Goal: Transaction & Acquisition: Download file/media

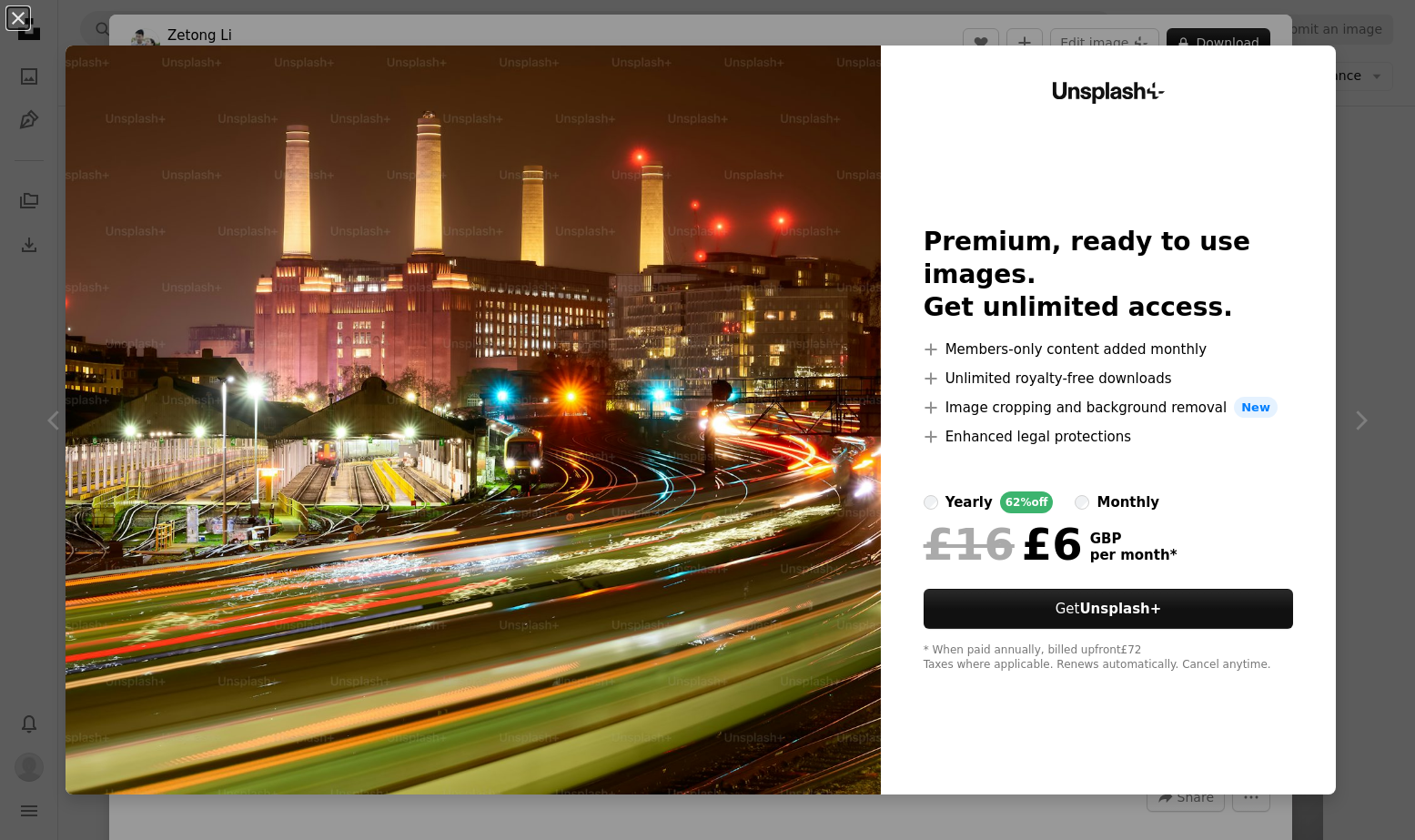
scroll to position [279, 0]
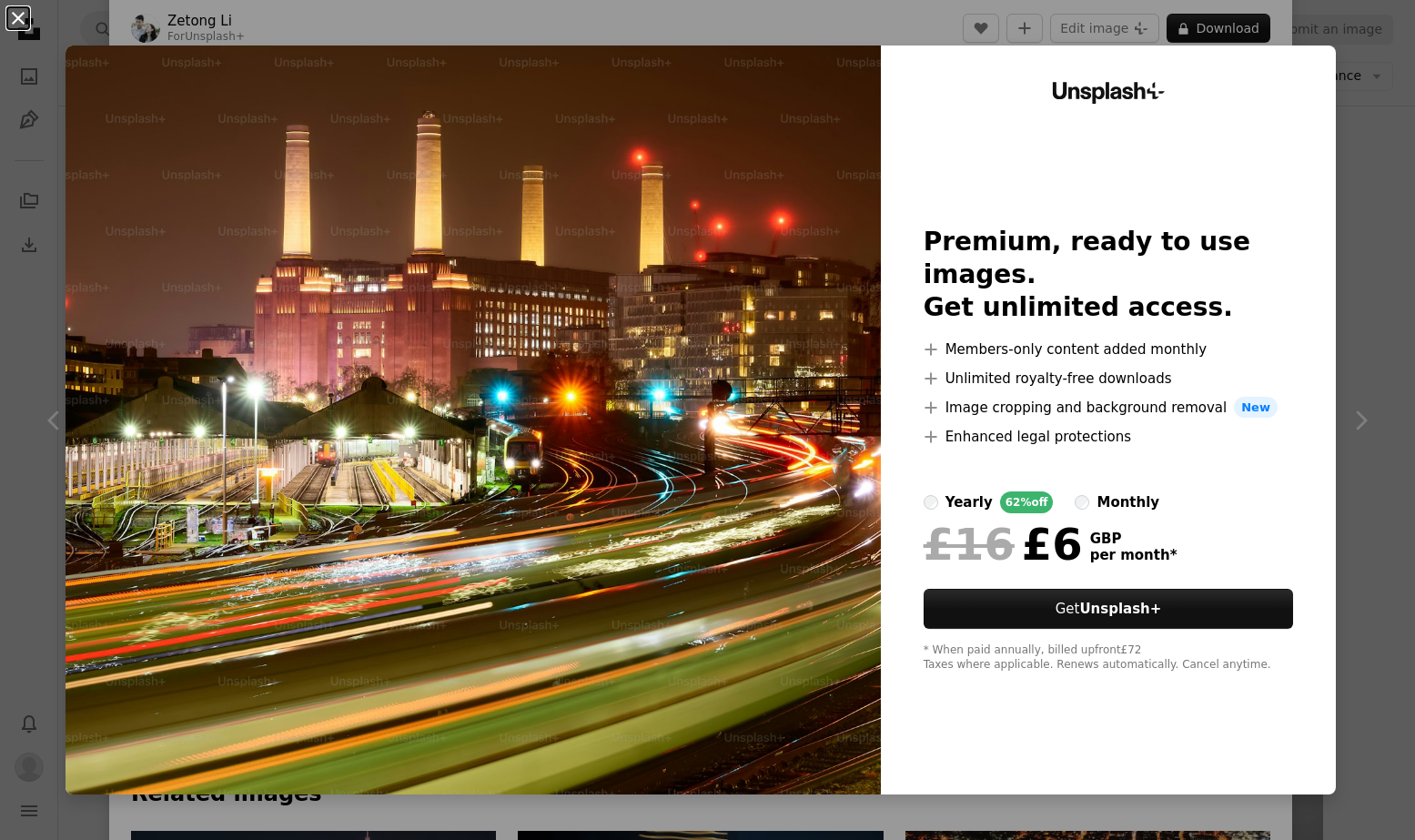
click at [20, 20] on button "An X shape" at bounding box center [18, 18] width 22 height 22
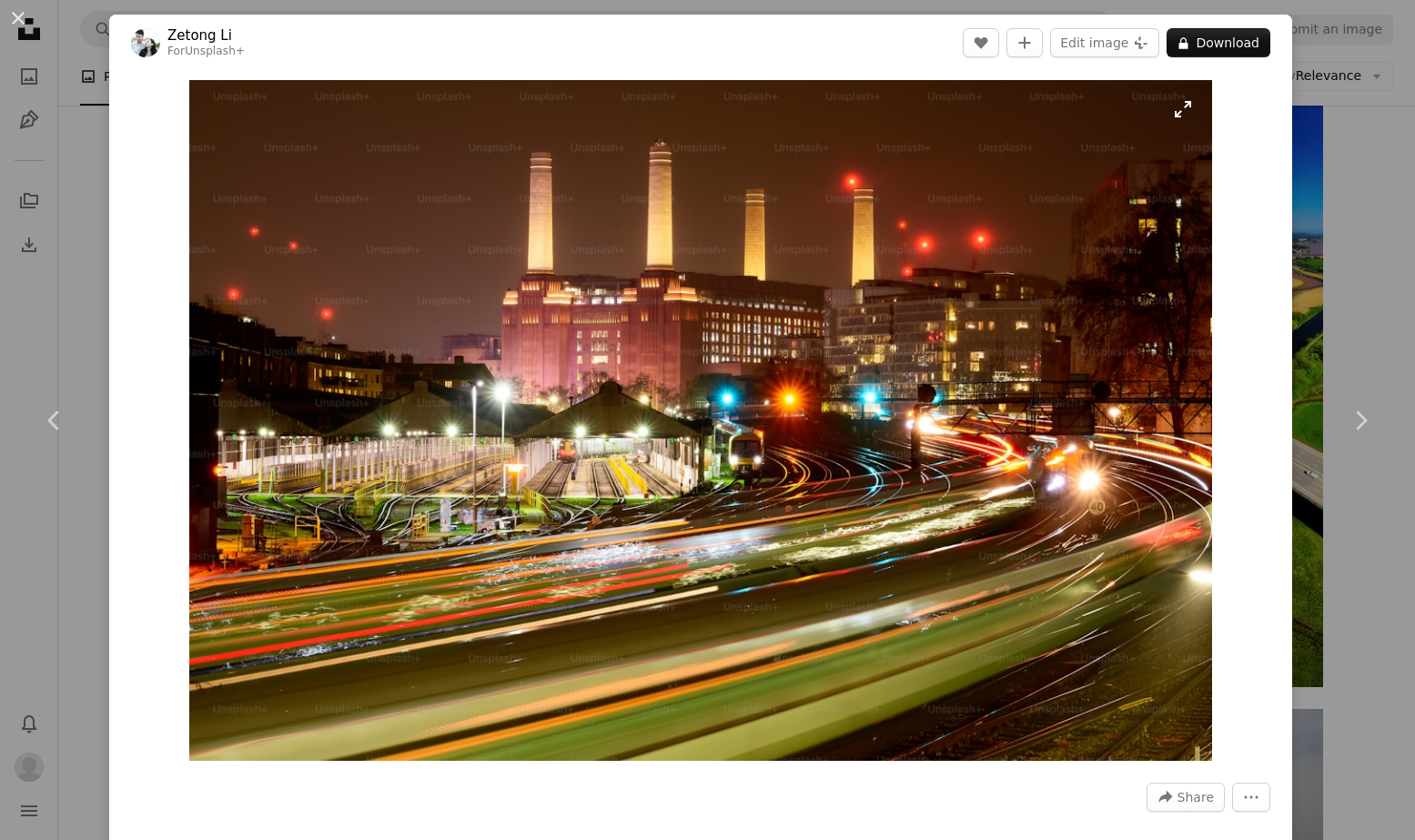
scroll to position [1, 0]
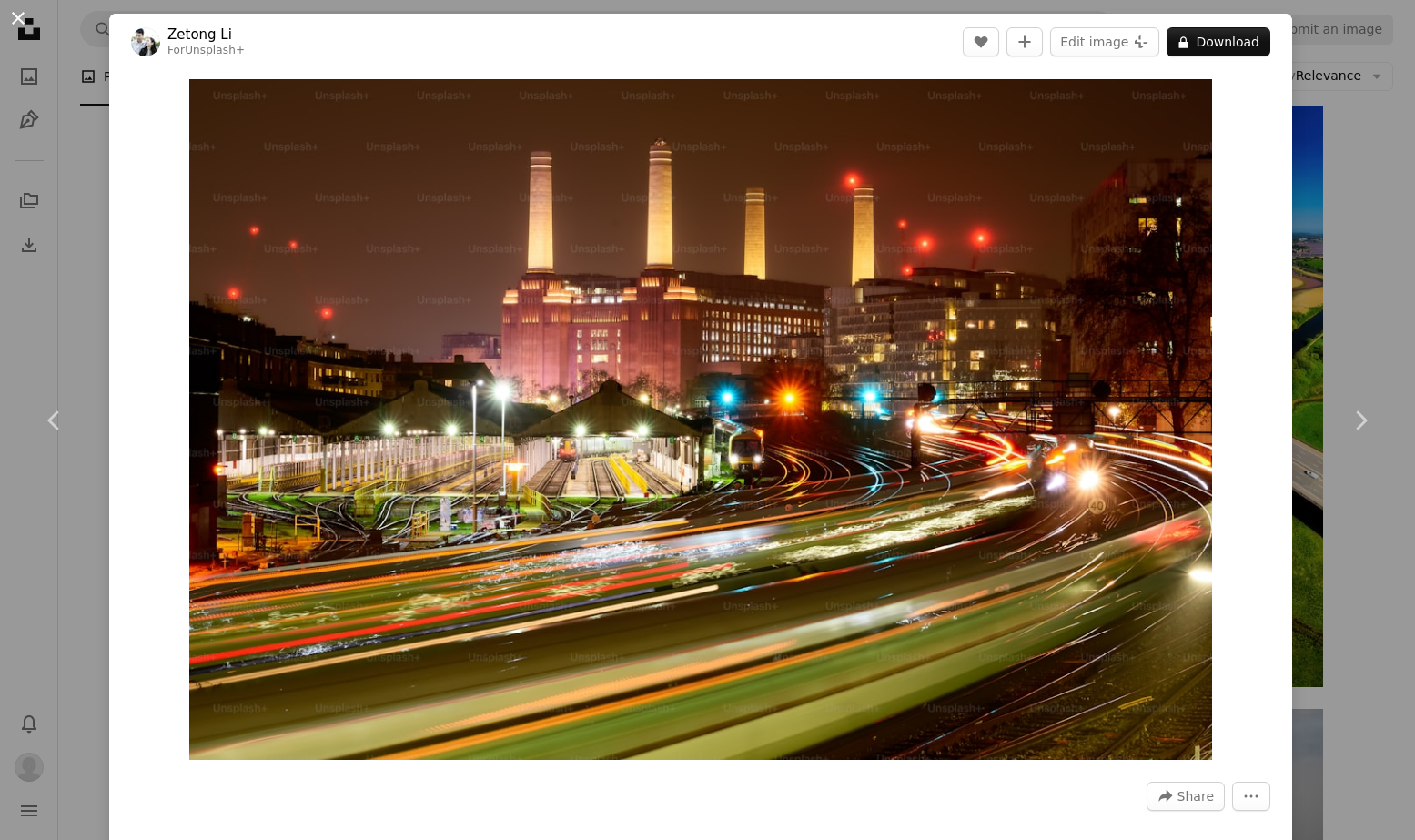
click at [22, 13] on button "An X shape" at bounding box center [18, 18] width 22 height 22
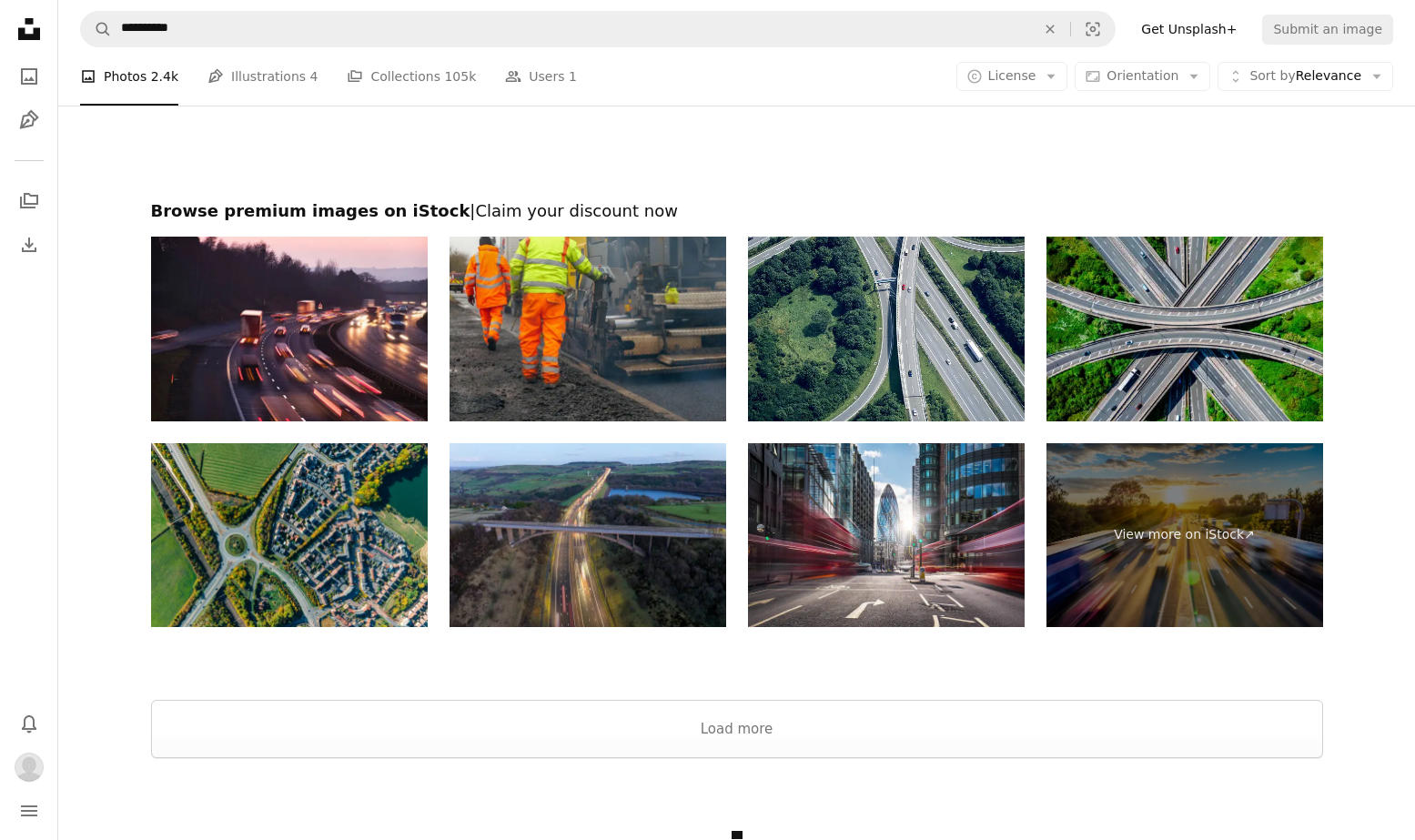
scroll to position [5478, 0]
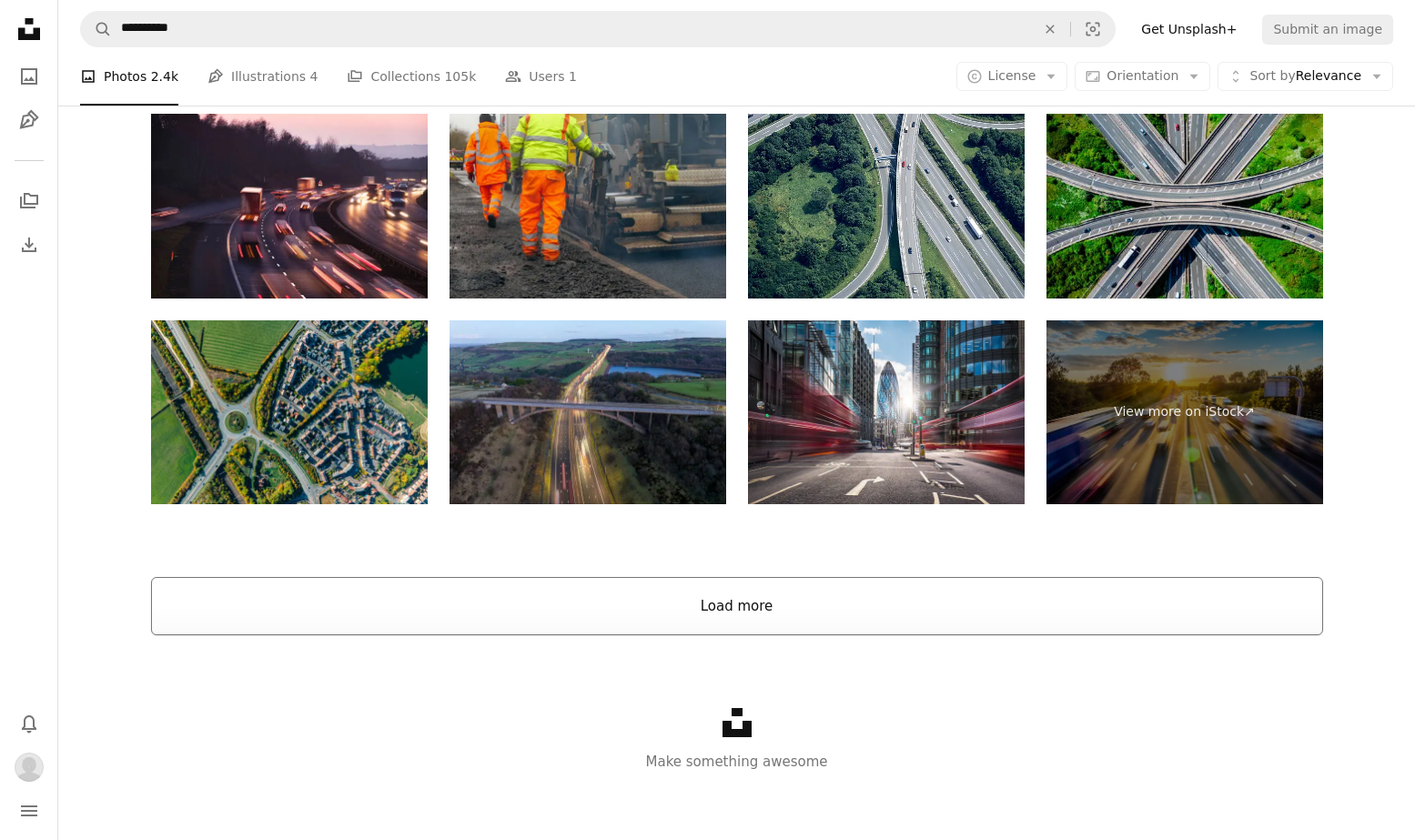
click at [750, 601] on button "Load more" at bounding box center [737, 605] width 1173 height 58
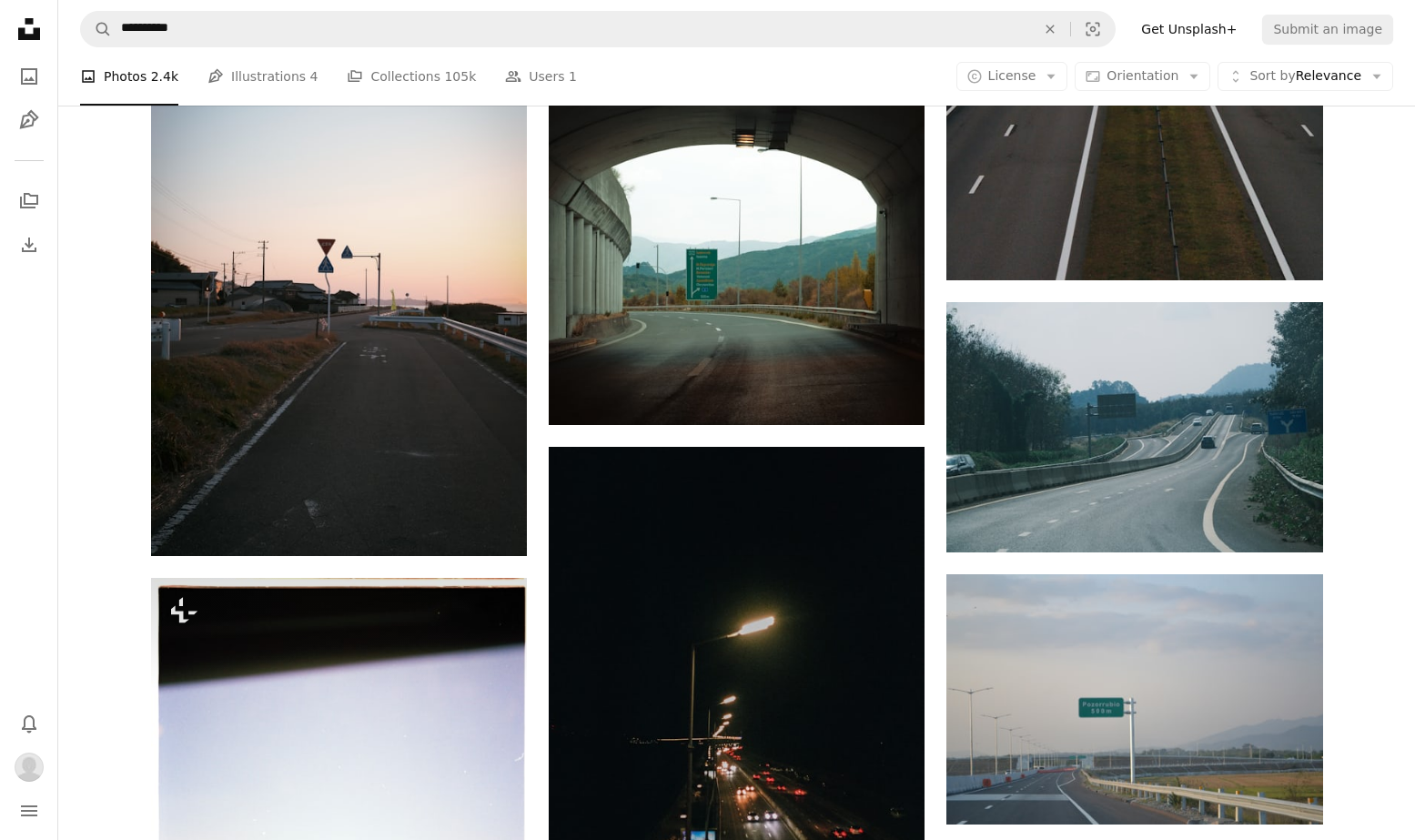
scroll to position [6753, 0]
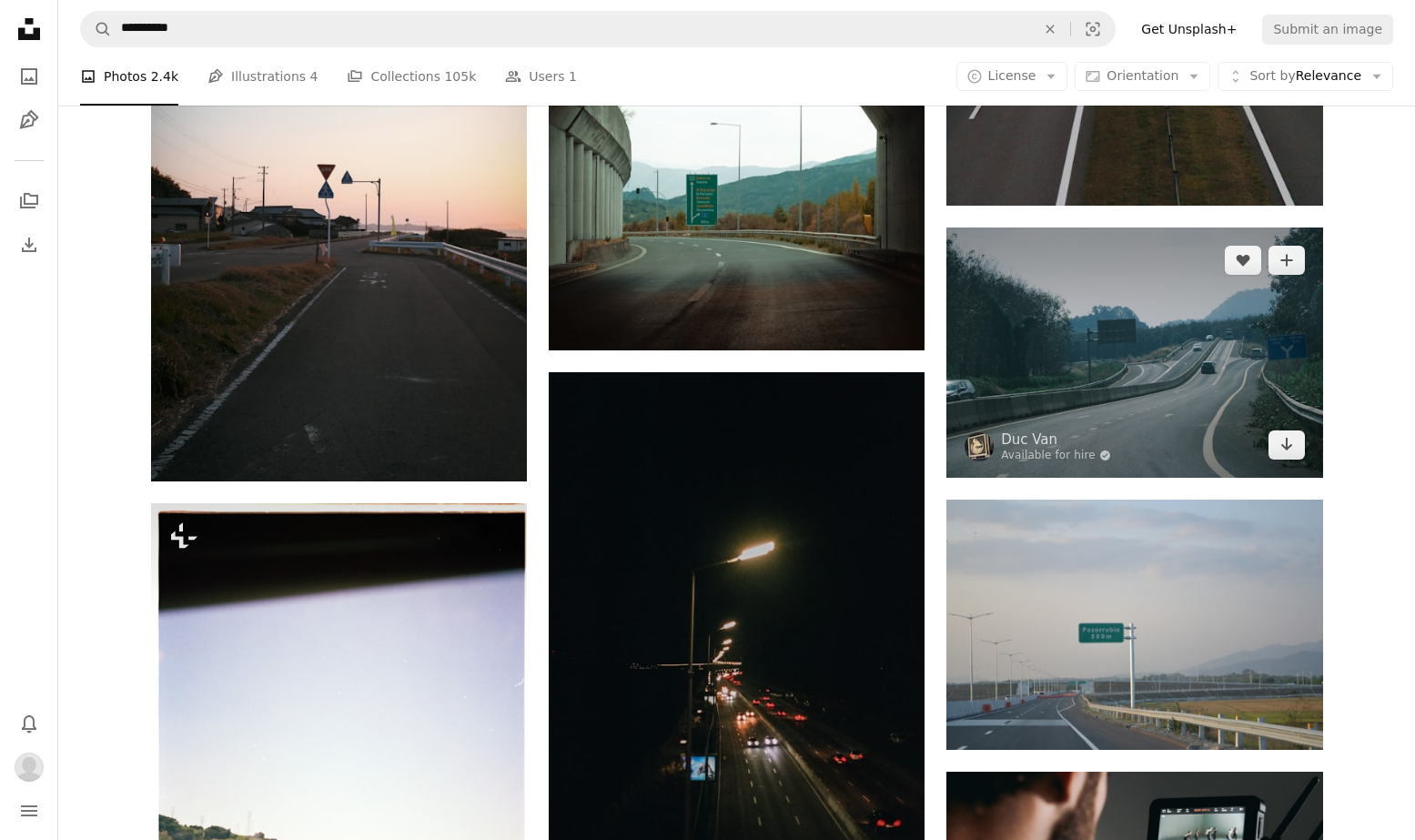
click at [1098, 382] on img at bounding box center [1135, 353] width 376 height 251
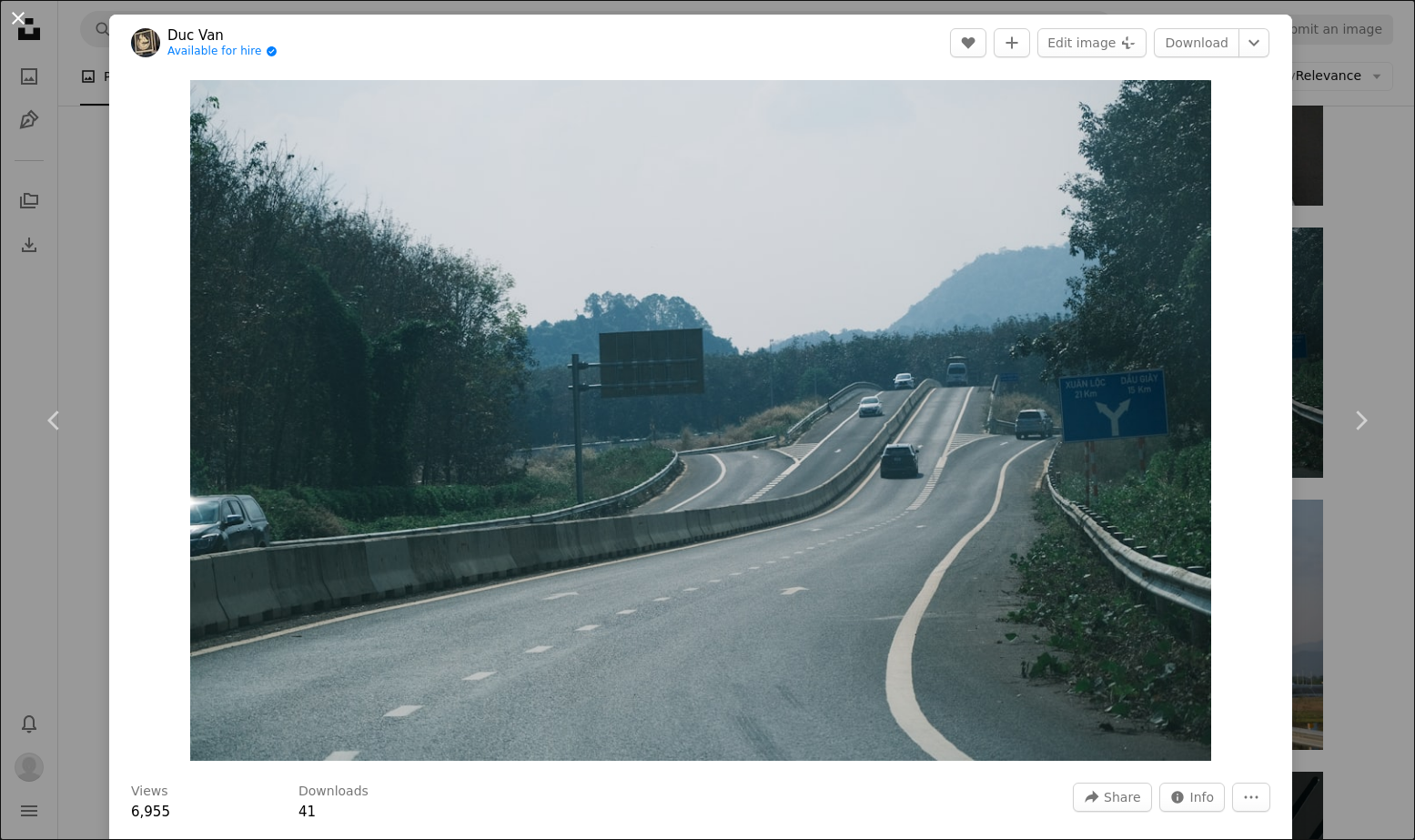
click at [21, 18] on button "An X shape" at bounding box center [18, 18] width 22 height 22
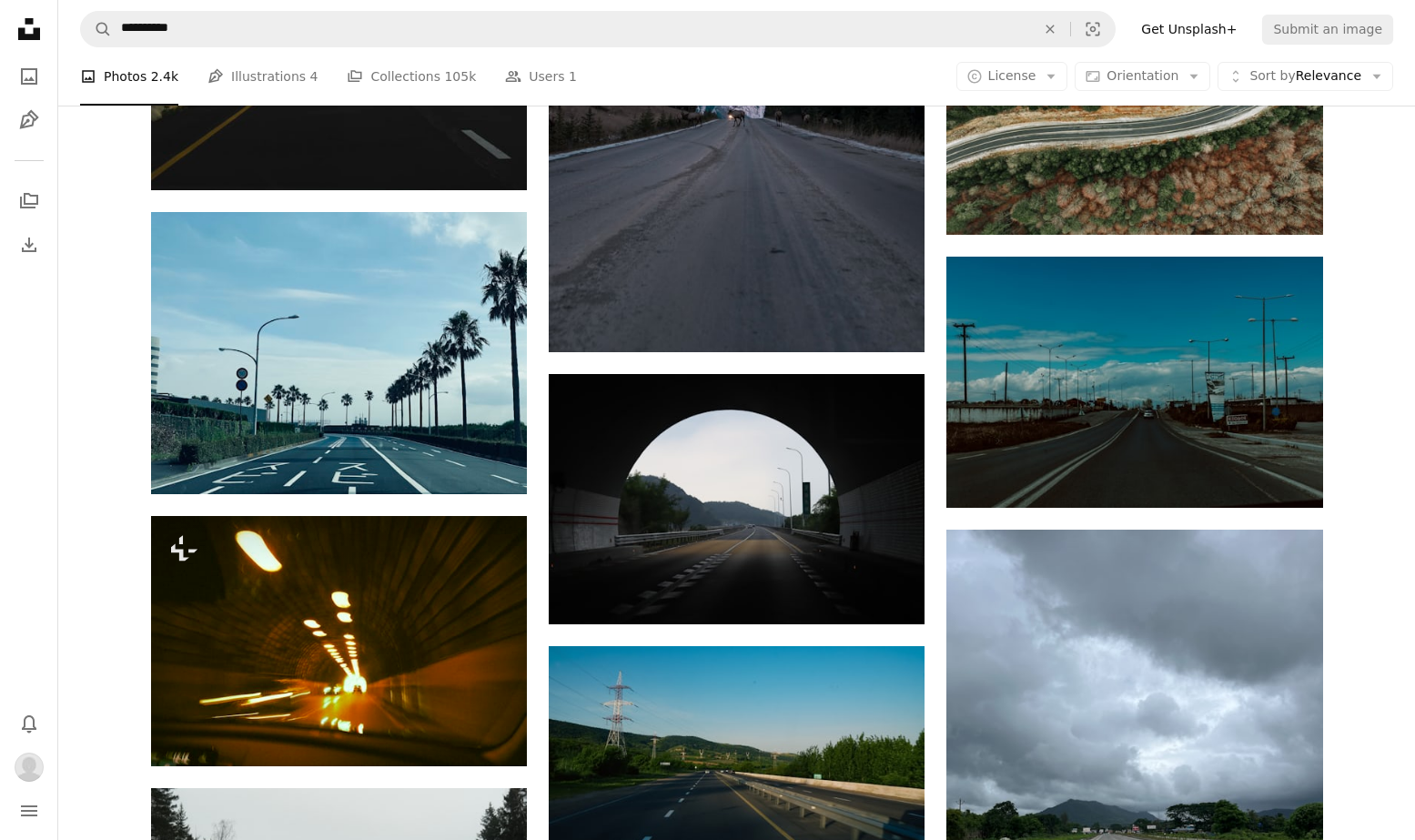
scroll to position [8792, 0]
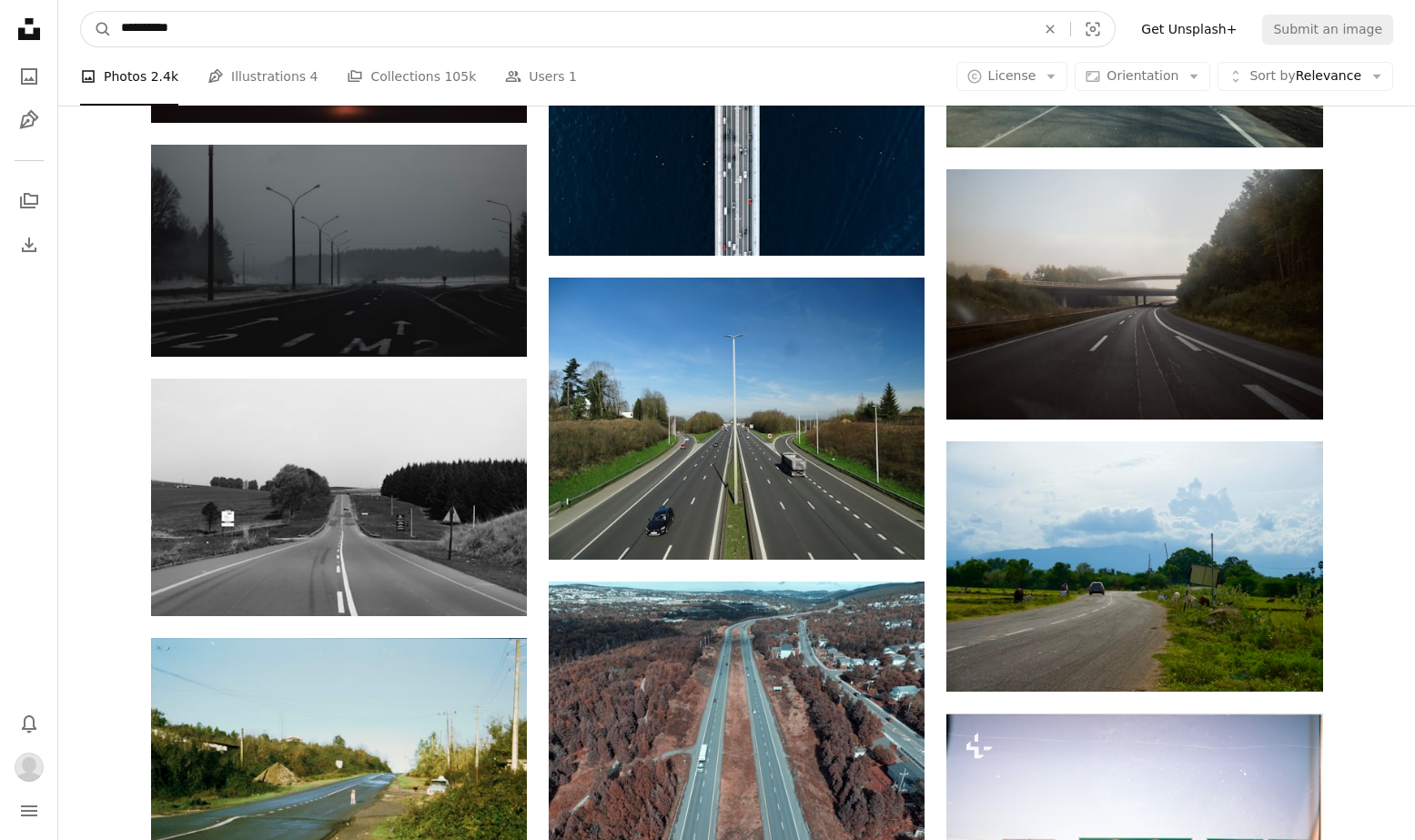
click at [229, 39] on input "**********" at bounding box center [570, 29] width 918 height 34
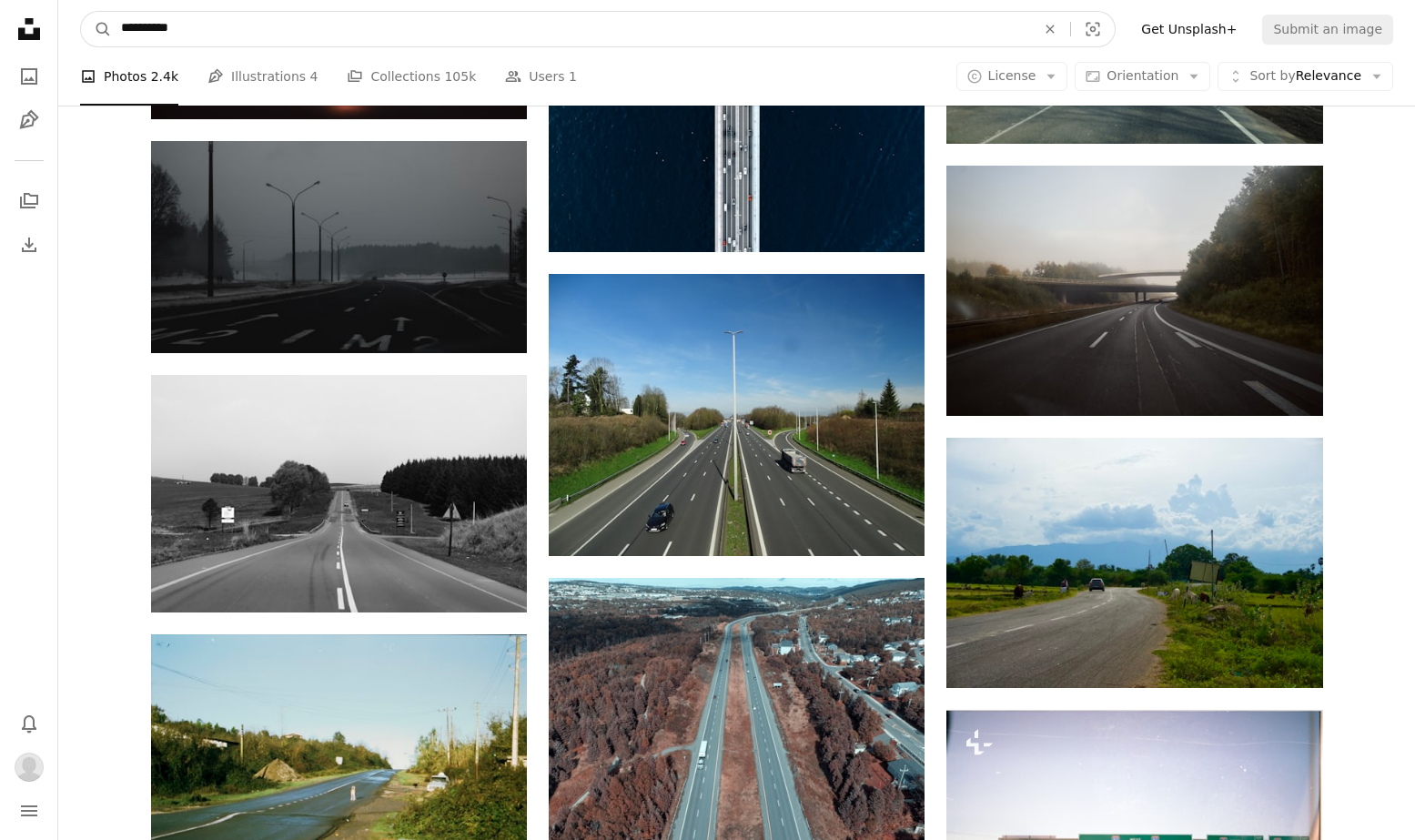
click at [229, 39] on input "**********" at bounding box center [570, 29] width 918 height 34
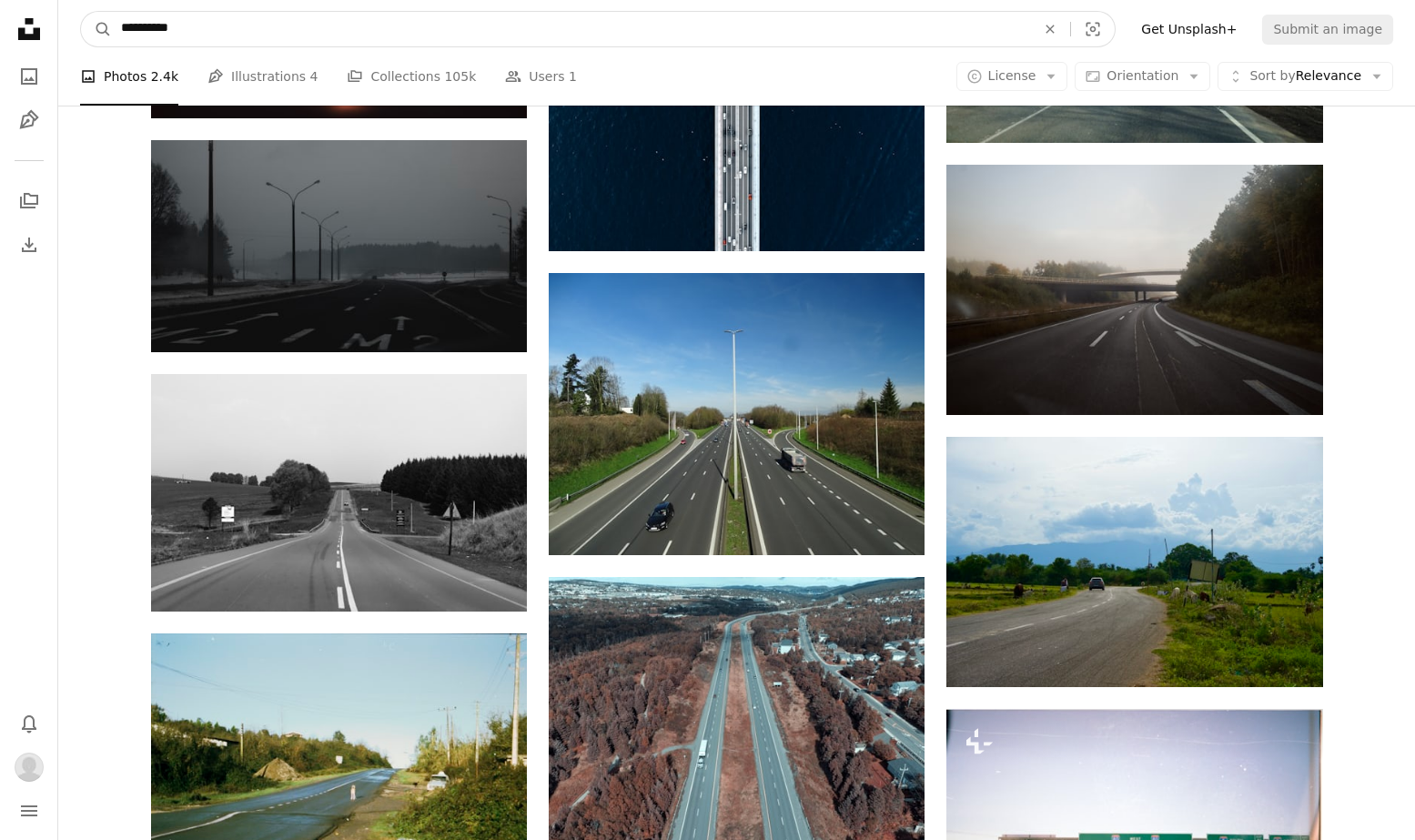
click at [229, 39] on input "**********" at bounding box center [570, 29] width 918 height 34
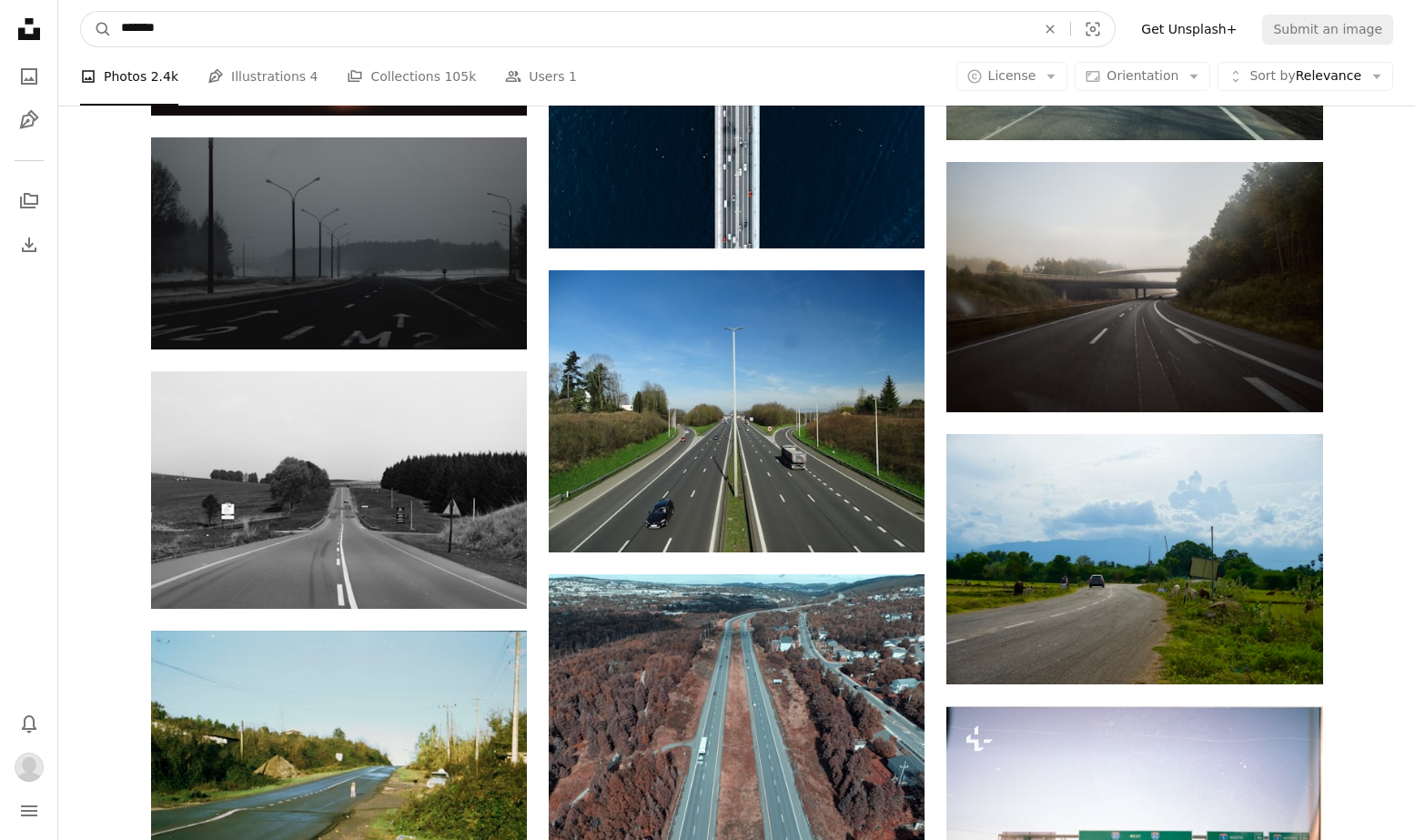
type input "*******"
click at [96, 30] on button "A magnifying glass" at bounding box center [96, 29] width 31 height 34
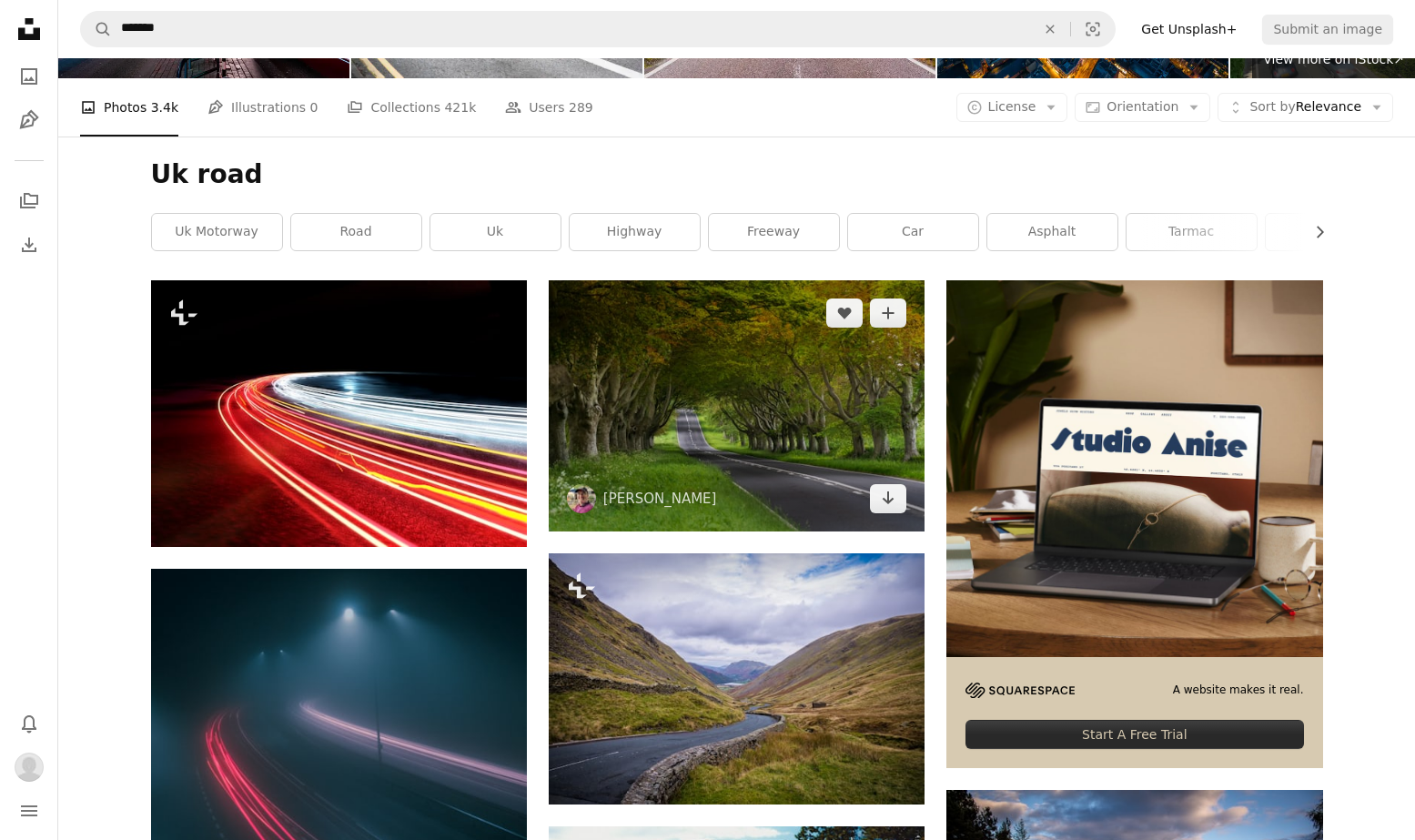
scroll to position [523, 0]
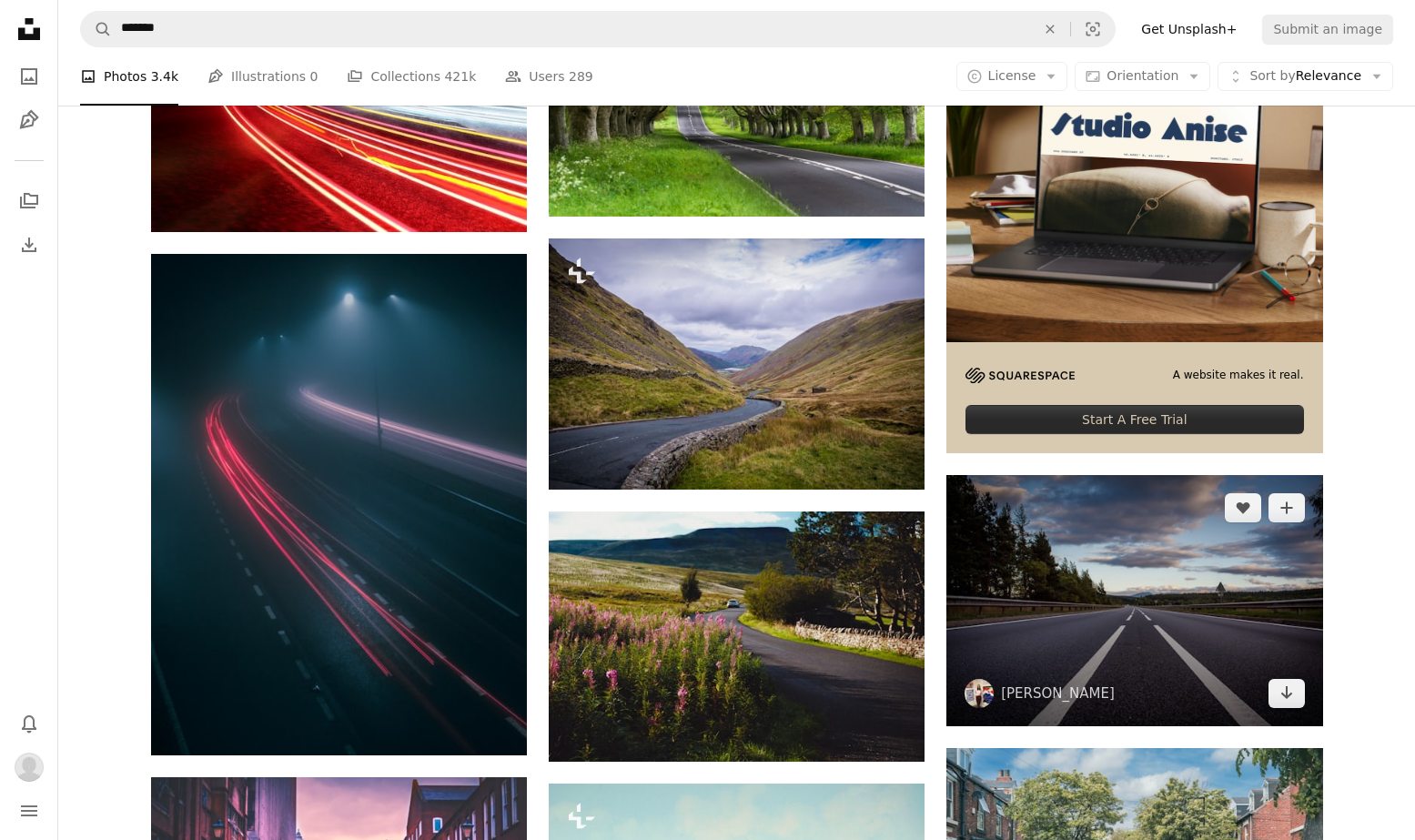
click at [1191, 607] on img at bounding box center [1135, 600] width 376 height 251
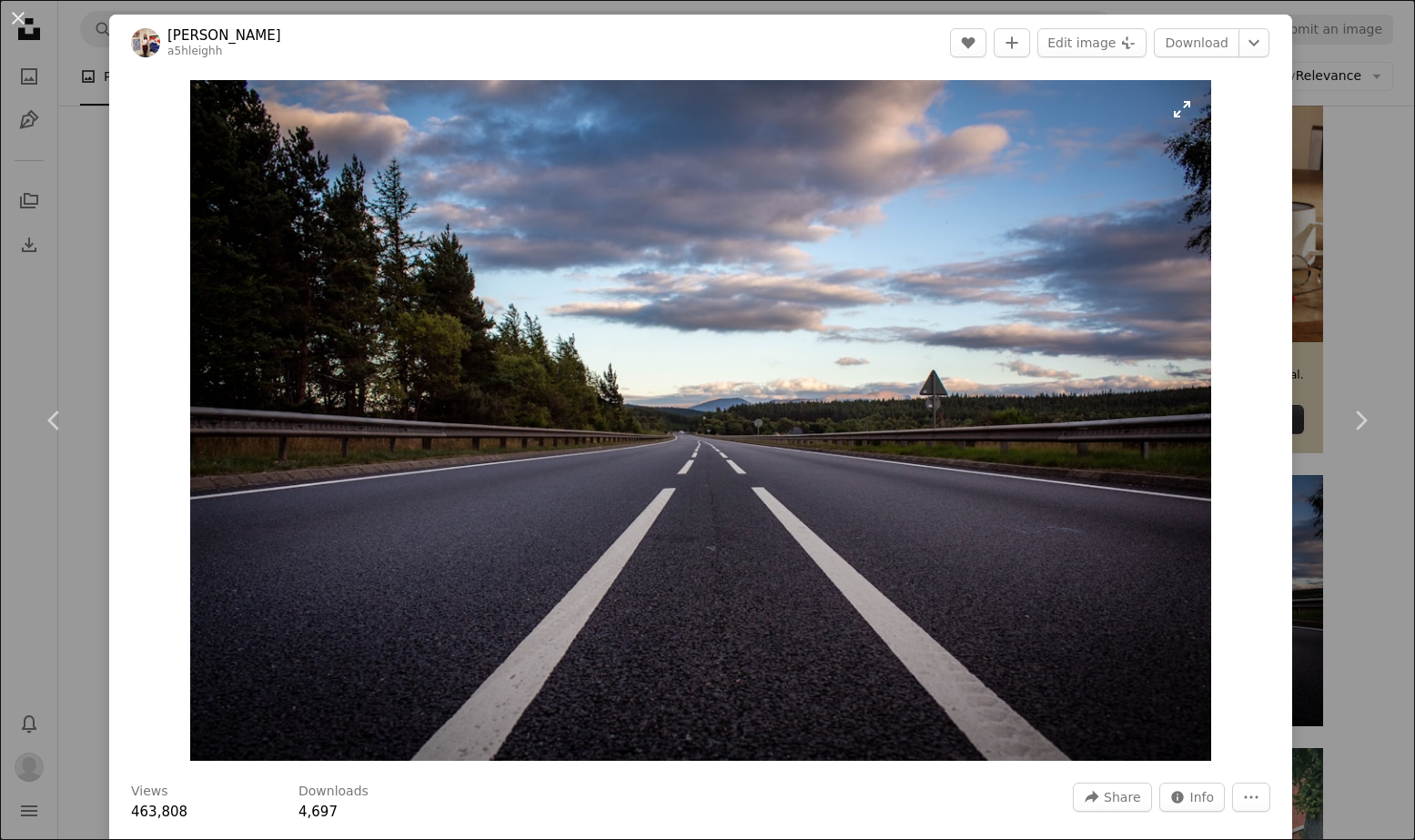
scroll to position [4, 0]
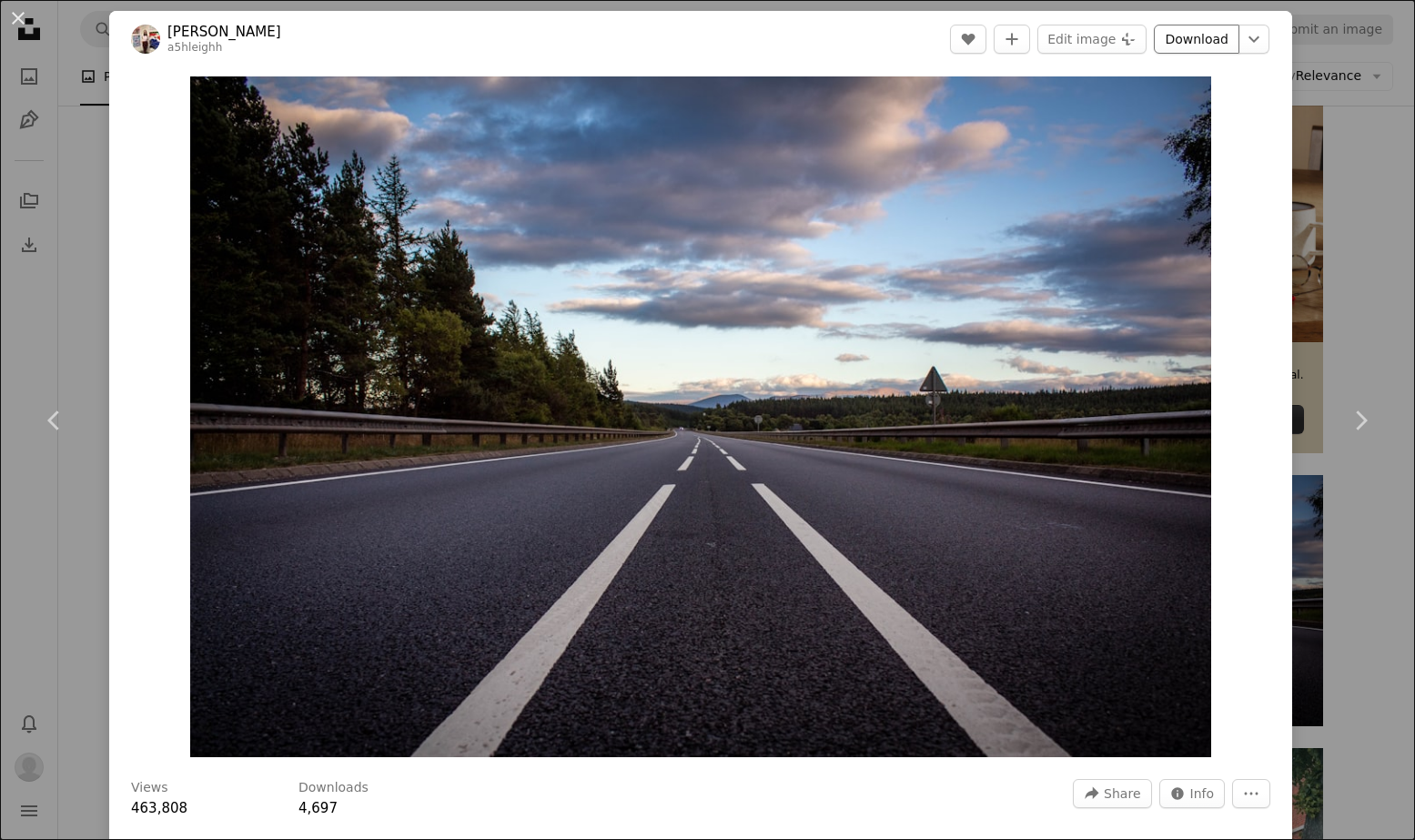
click at [1214, 36] on link "Download" at bounding box center [1197, 39] width 86 height 30
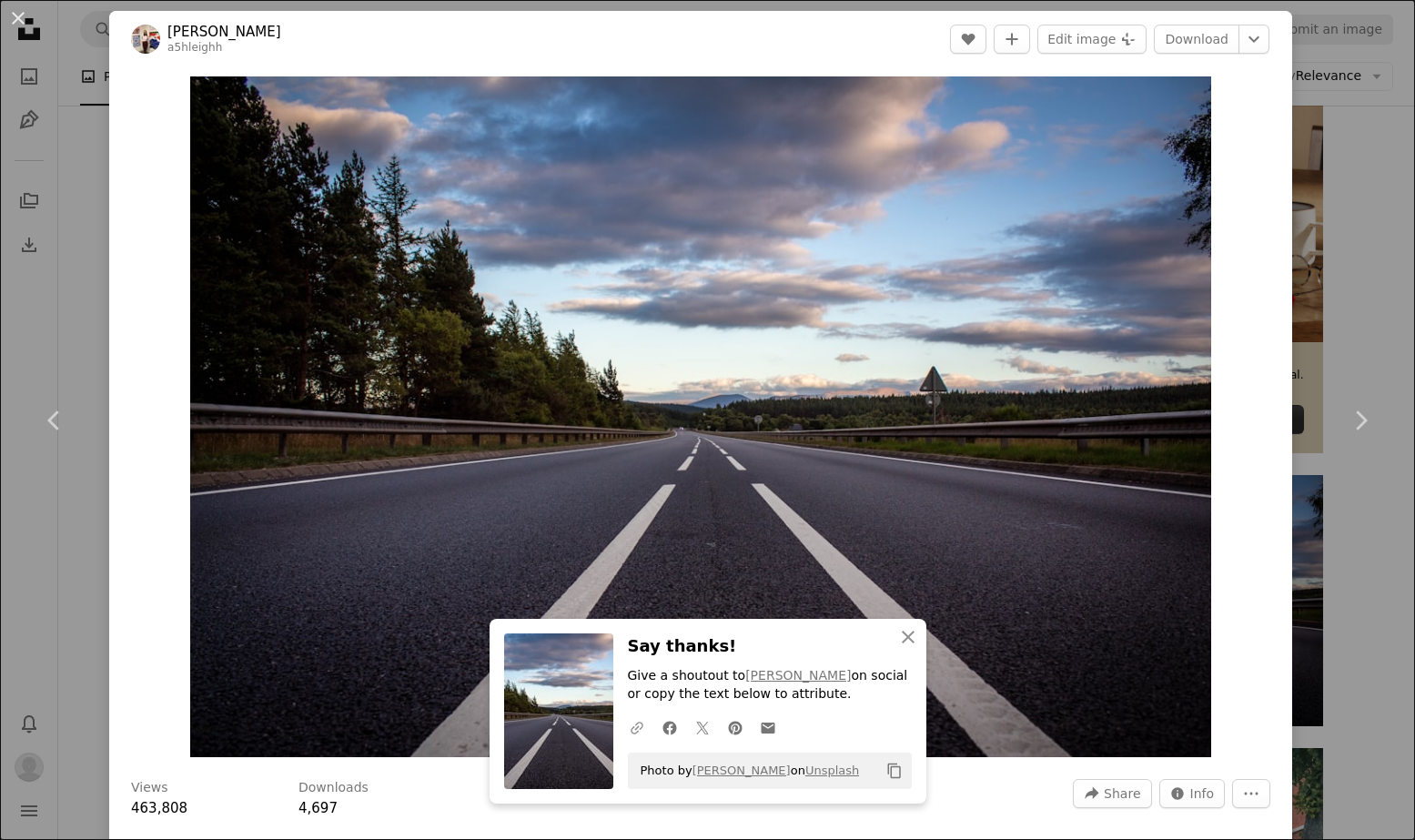
click at [636, 730] on icon "A URL sharing icon (chains)" at bounding box center [637, 727] width 16 height 16
drag, startPoint x: 13, startPoint y: 15, endPoint x: 28, endPoint y: 17, distance: 15.1
click at [13, 15] on button "An X shape" at bounding box center [18, 18] width 22 height 22
